Goal: Information Seeking & Learning: Find specific fact

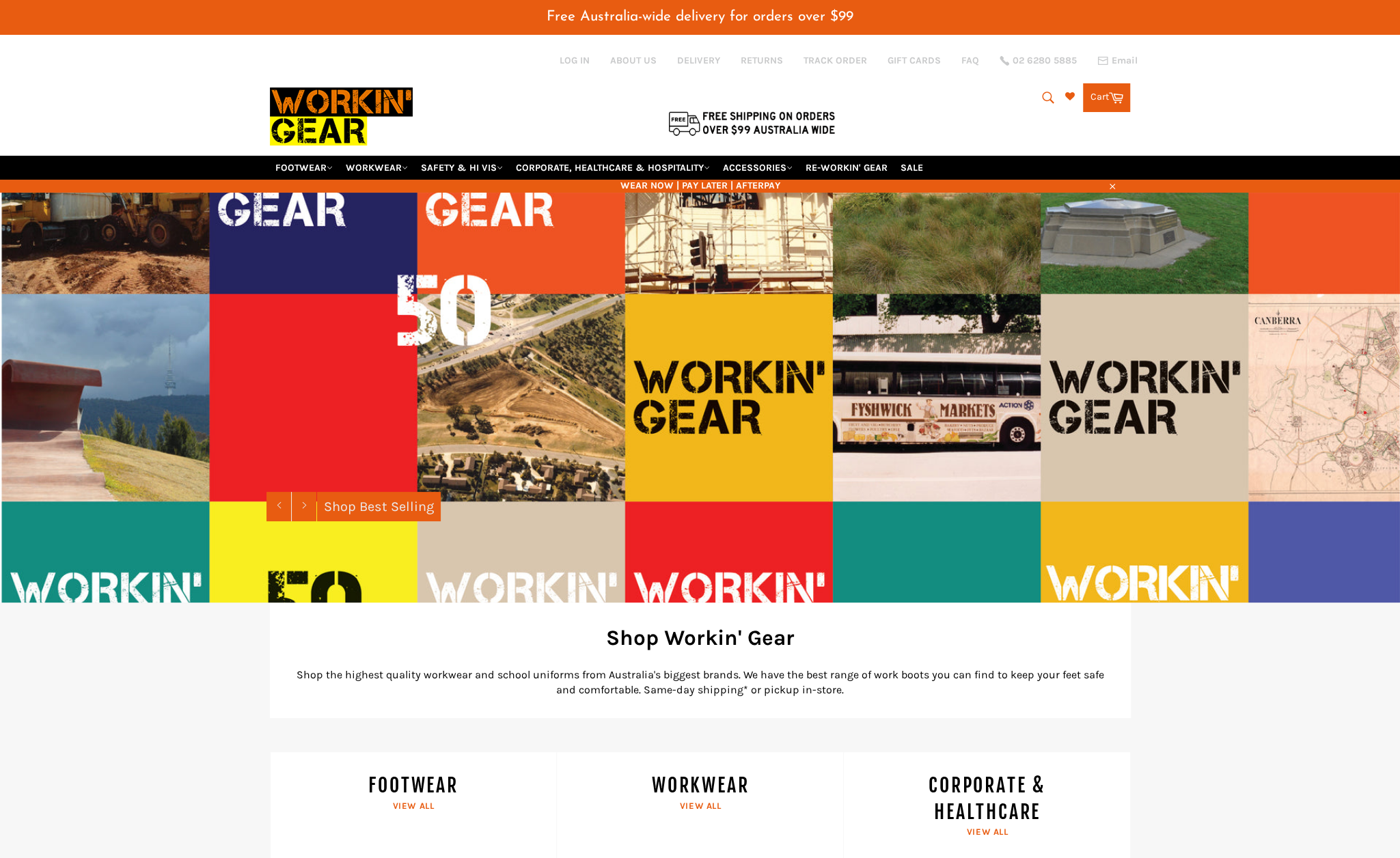
click at [1042, 91] on icon "submit" at bounding box center [1048, 97] width 12 height 12
type input "s912ls"
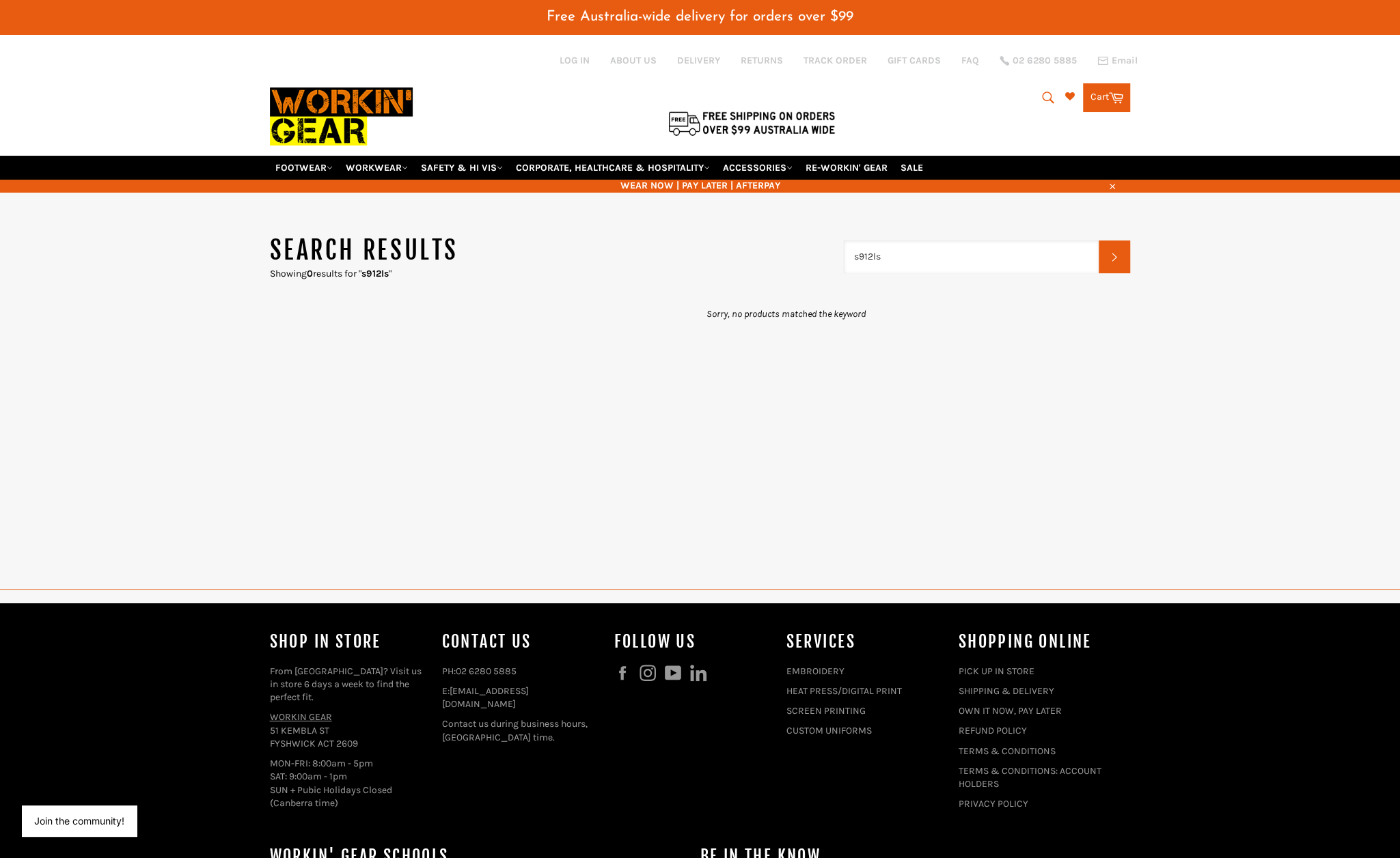
click at [883, 240] on input "s912ls" at bounding box center [972, 256] width 256 height 33
click at [1085, 241] on input "s912ls" at bounding box center [972, 256] width 256 height 33
click at [883, 240] on input "Search" at bounding box center [972, 256] width 256 height 33
click at [894, 240] on input "Search" at bounding box center [972, 256] width 256 height 33
